Goal: Task Accomplishment & Management: Use online tool/utility

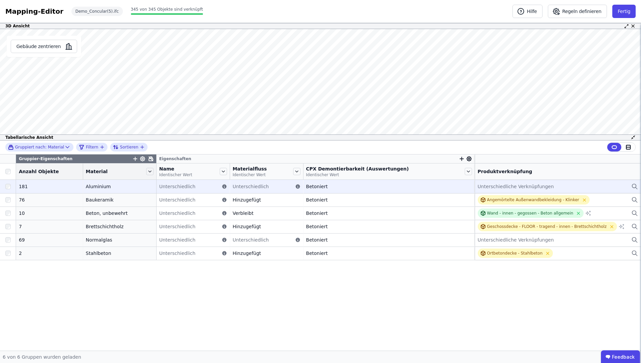
click at [495, 187] on span "Unterschiedliche Verknüpfungen" at bounding box center [515, 186] width 76 height 7
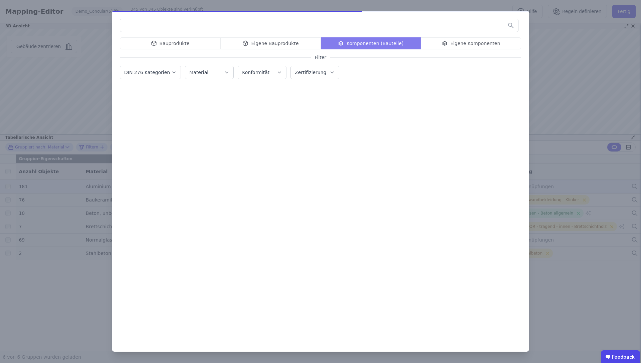
click at [495, 187] on div at bounding box center [320, 209] width 401 height 245
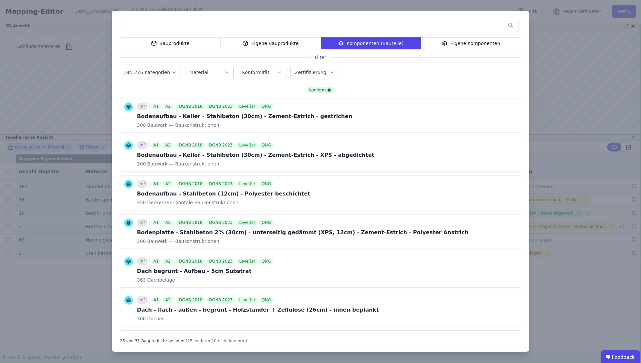
click at [474, 42] on div "Eigene Komponenten" at bounding box center [470, 43] width 100 height 12
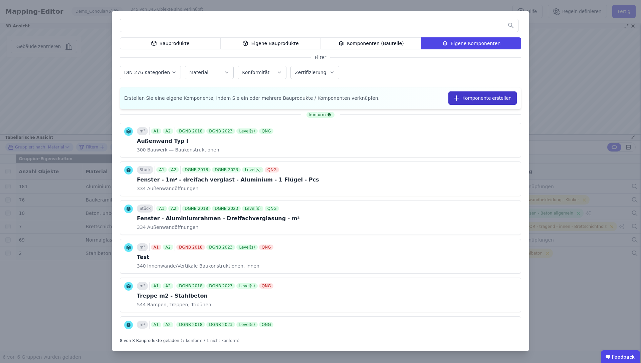
click at [455, 100] on icon "button" at bounding box center [456, 98] width 8 height 8
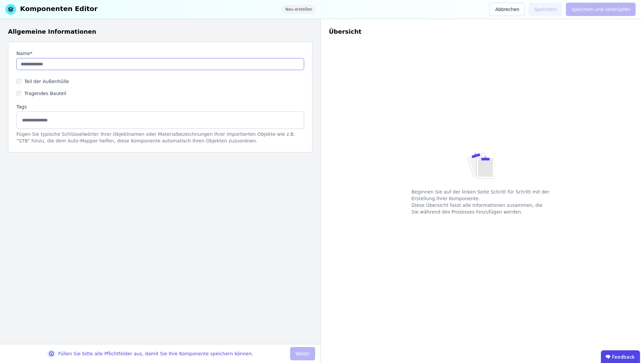
click at [93, 67] on input "string" at bounding box center [160, 64] width 288 height 12
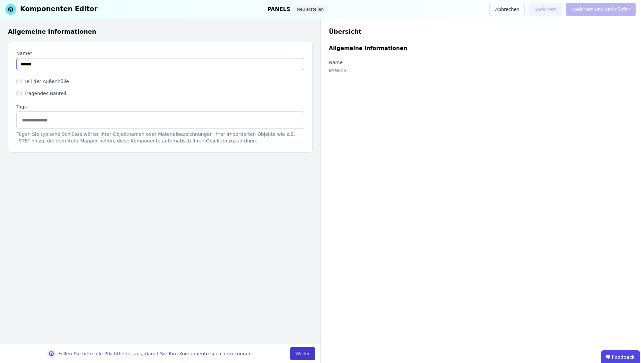
type input "******"
click at [301, 353] on button "Weiter" at bounding box center [302, 353] width 25 height 13
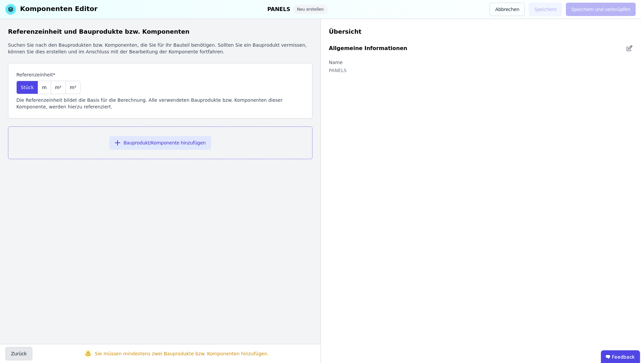
click at [10, 350] on button "Zurück" at bounding box center [18, 353] width 27 height 13
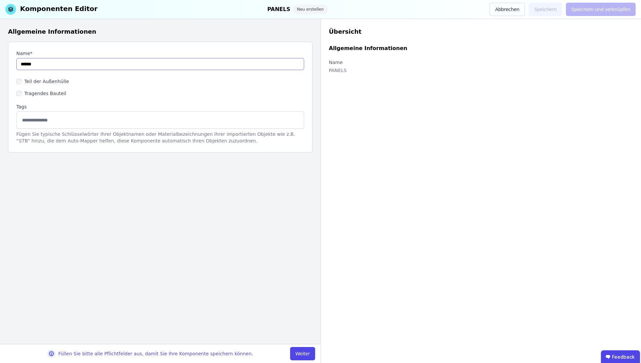
click at [51, 66] on input "string" at bounding box center [160, 64] width 288 height 12
type input "**********"
click at [300, 352] on button "Weiter" at bounding box center [302, 353] width 25 height 13
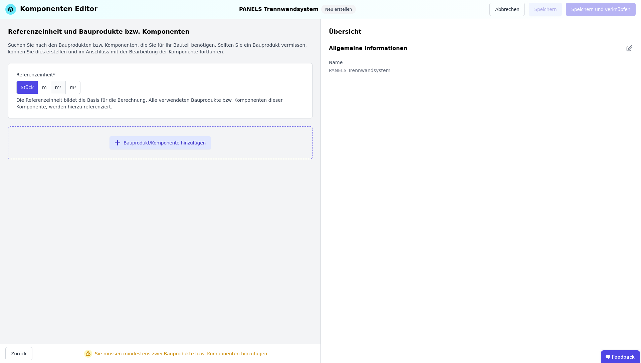
click at [57, 89] on span "m²" at bounding box center [58, 87] width 6 height 7
click at [24, 84] on span "Stück" at bounding box center [27, 87] width 13 height 7
click at [52, 89] on div "m²" at bounding box center [58, 87] width 15 height 13
click at [135, 140] on button "Bauprodukt/Komponente hinzufügen" at bounding box center [159, 142] width 101 height 13
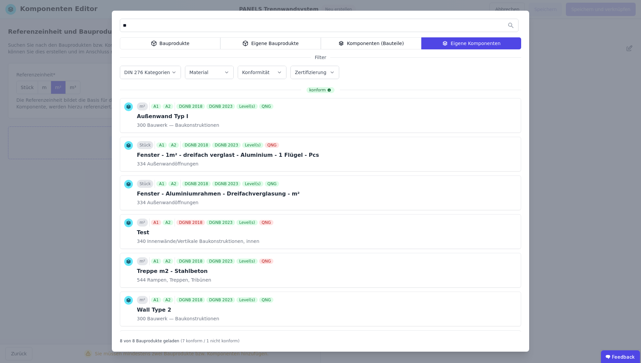
type input "*"
click at [152, 45] on icon at bounding box center [154, 43] width 6 height 8
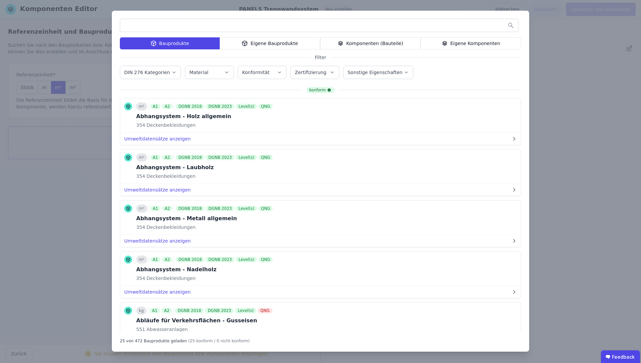
click at [160, 28] on input "text" at bounding box center [319, 25] width 398 height 12
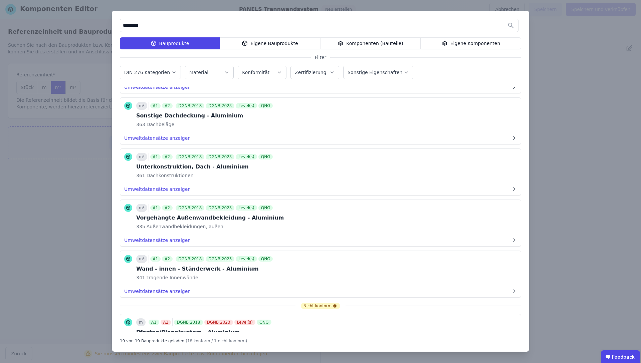
scroll to position [758, 0]
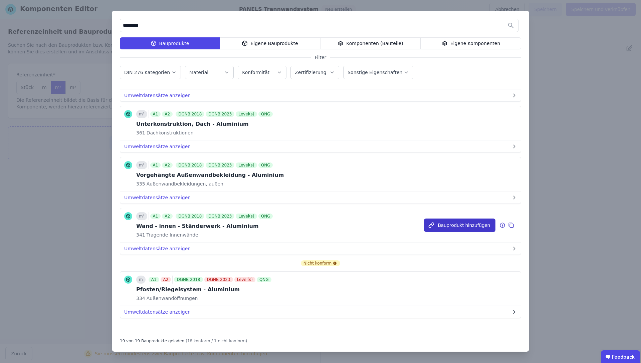
type input "*********"
click at [465, 226] on button "Bauprodukt hinzufügen" at bounding box center [459, 225] width 71 height 13
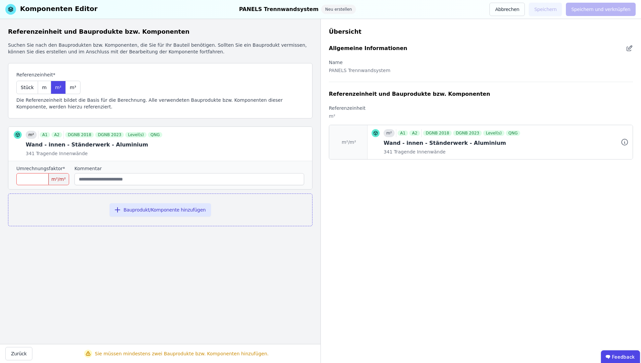
scroll to position [0, 0]
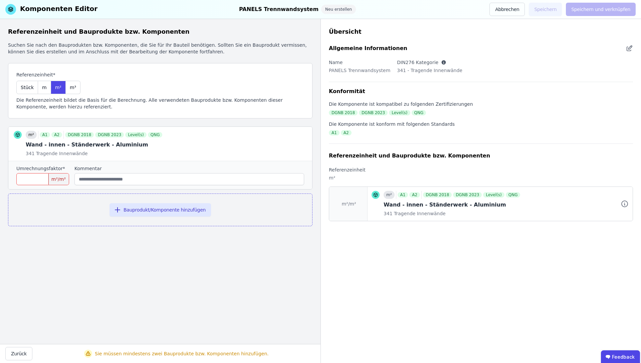
click at [39, 179] on input "number" at bounding box center [42, 179] width 53 height 12
type input "*"
click at [135, 209] on button "Bauprodukt/Komponente hinzufügen" at bounding box center [159, 209] width 101 height 13
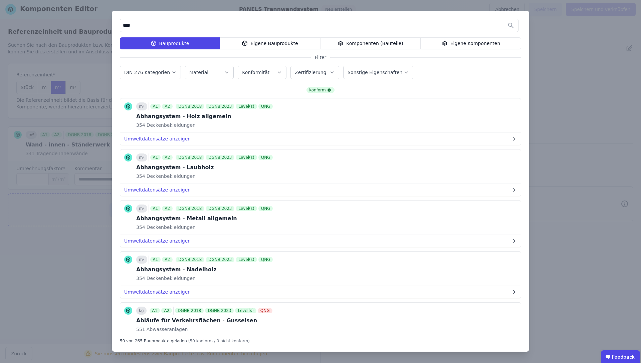
click at [153, 29] on input "****" at bounding box center [319, 25] width 398 height 12
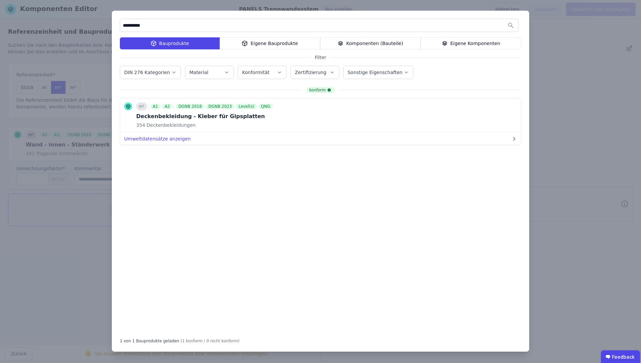
click at [137, 28] on input "**********" at bounding box center [319, 25] width 398 height 12
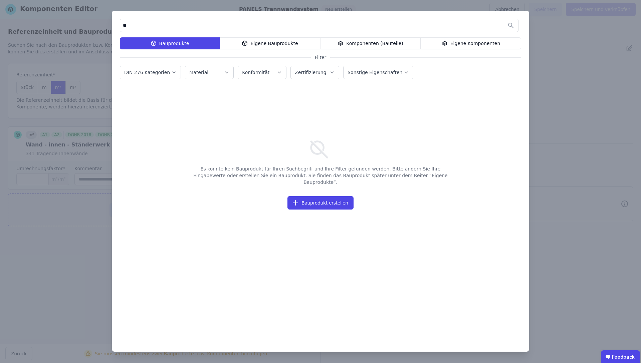
type input "*"
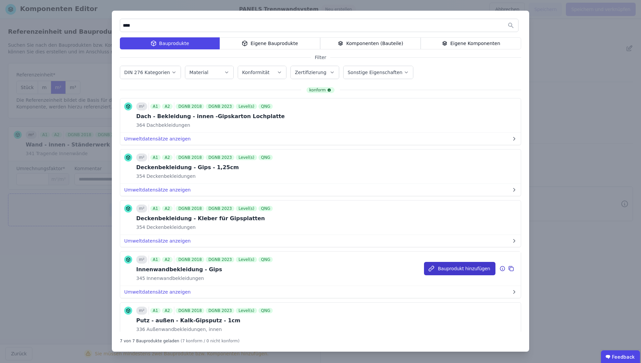
type input "****"
click at [463, 266] on button "Bauprodukt hinzufügen" at bounding box center [459, 268] width 71 height 13
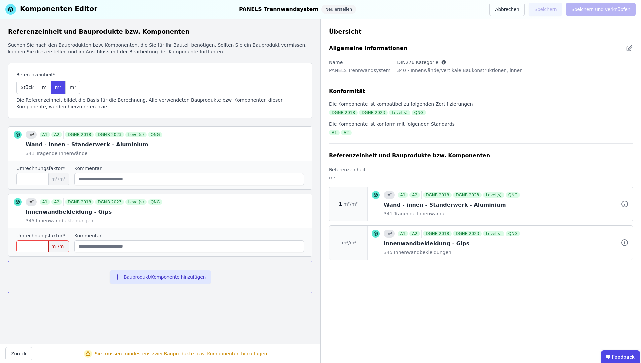
click at [35, 246] on input "number" at bounding box center [42, 246] width 53 height 12
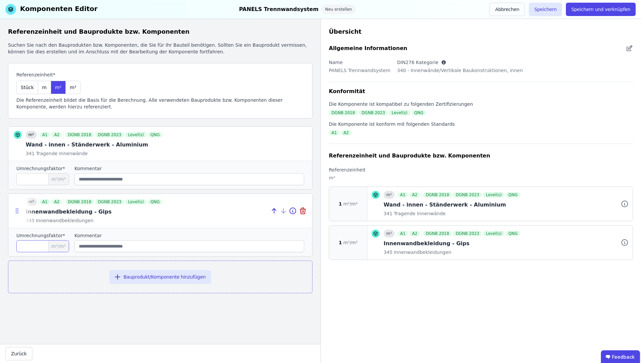
type input "*"
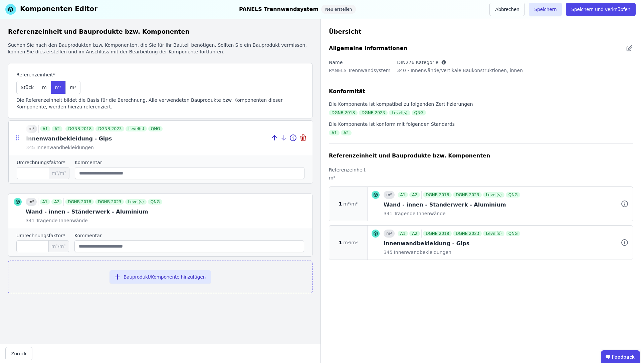
drag, startPoint x: 13, startPoint y: 211, endPoint x: 14, endPoint y: 138, distance: 72.7
click at [14, 138] on icon at bounding box center [17, 137] width 7 height 7
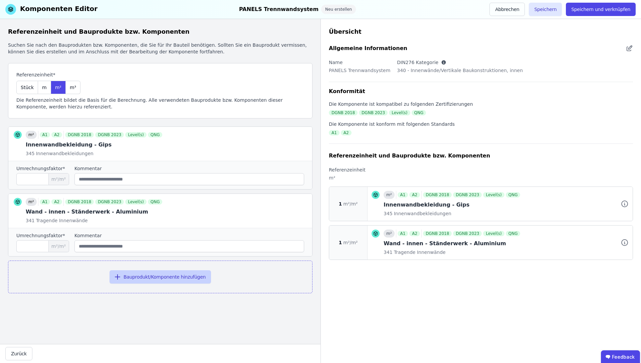
click at [132, 278] on button "Bauprodukt/Komponente hinzufügen" at bounding box center [159, 276] width 101 height 13
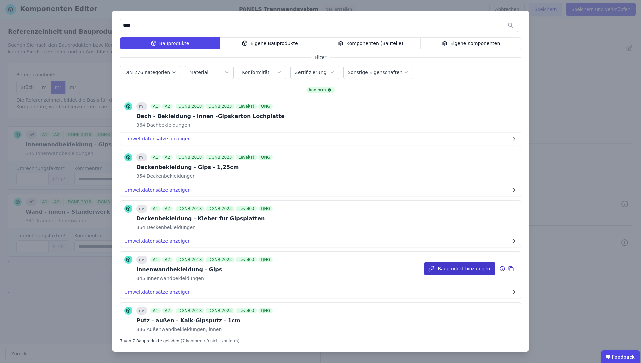
click at [459, 266] on button "Bauprodukt hinzufügen" at bounding box center [459, 268] width 71 height 13
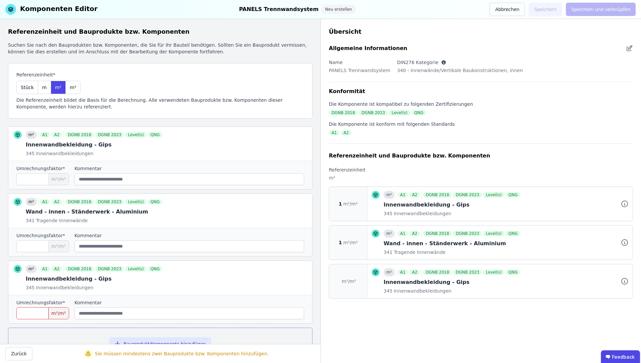
click at [34, 316] on input "number" at bounding box center [42, 313] width 53 height 12
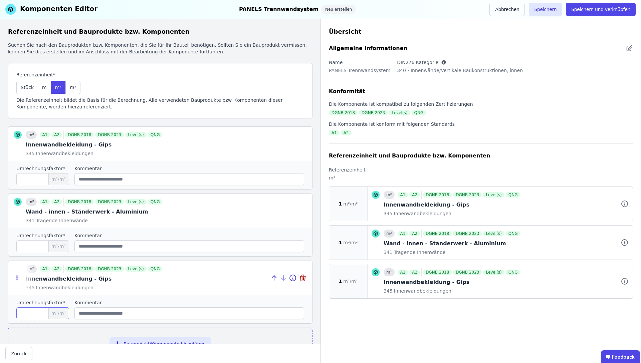
scroll to position [30, 0]
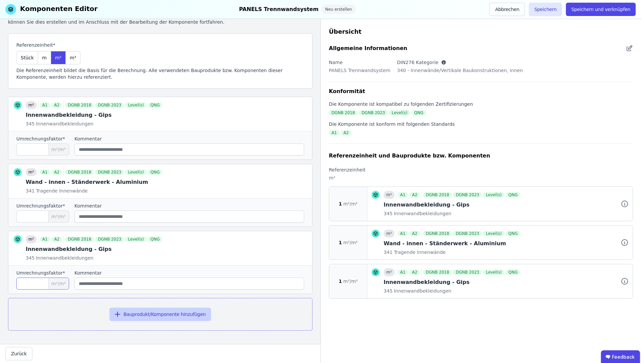
type input "*"
click at [136, 316] on button "Bauprodukt/Komponente hinzufügen" at bounding box center [159, 314] width 101 height 13
click at [598, 11] on button "Speichern und verknüpfen" at bounding box center [601, 9] width 70 height 13
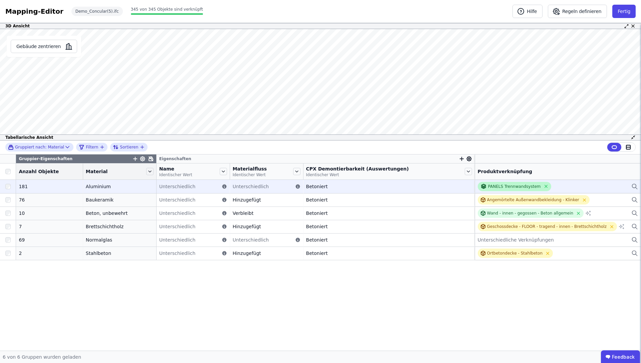
click at [480, 190] on div at bounding box center [484, 186] width 8 height 6
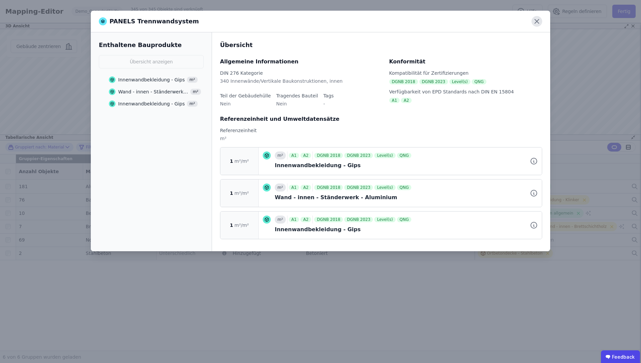
click at [536, 21] on icon at bounding box center [536, 21] width 4 height 4
